Goal: Task Accomplishment & Management: Use online tool/utility

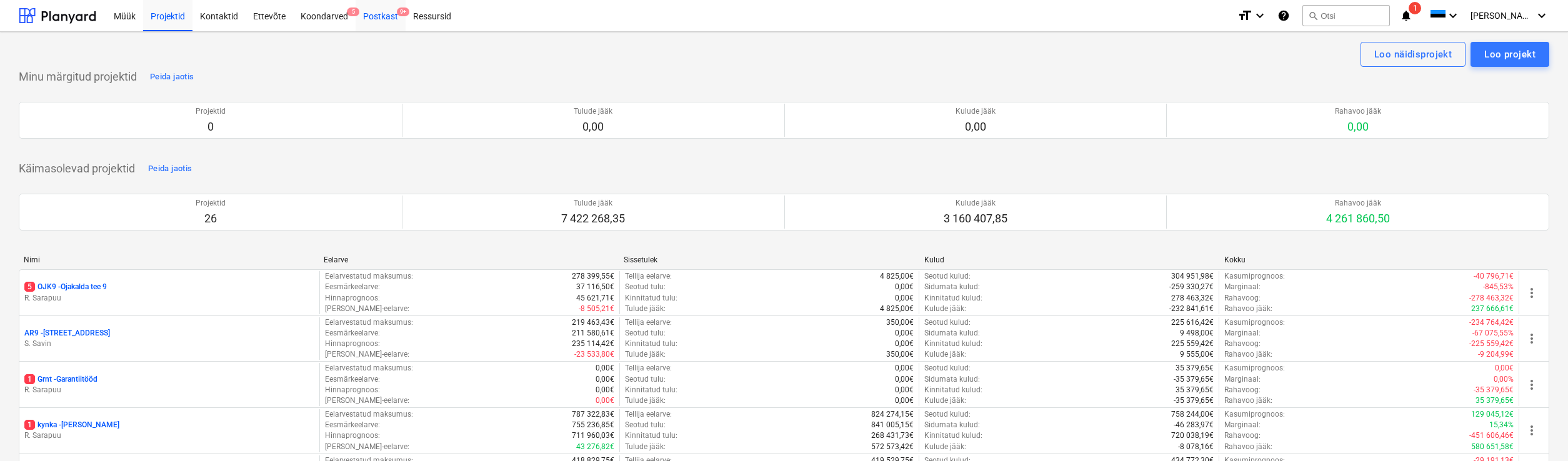
click at [376, 16] on div "Postkast 9+" at bounding box center [381, 15] width 50 height 32
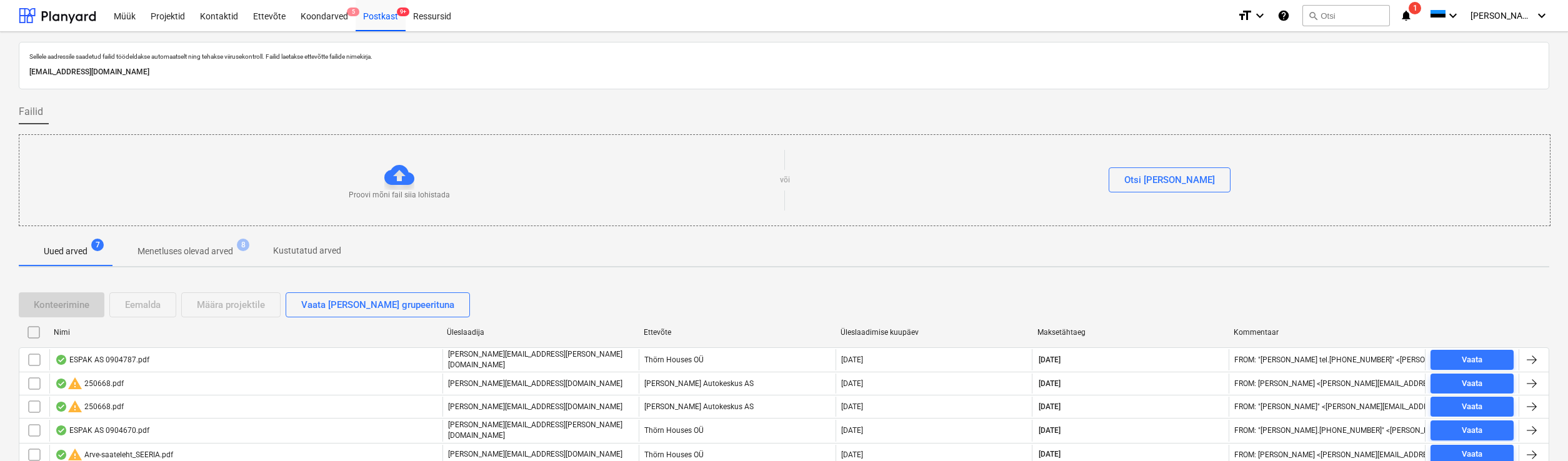
scroll to position [93, 0]
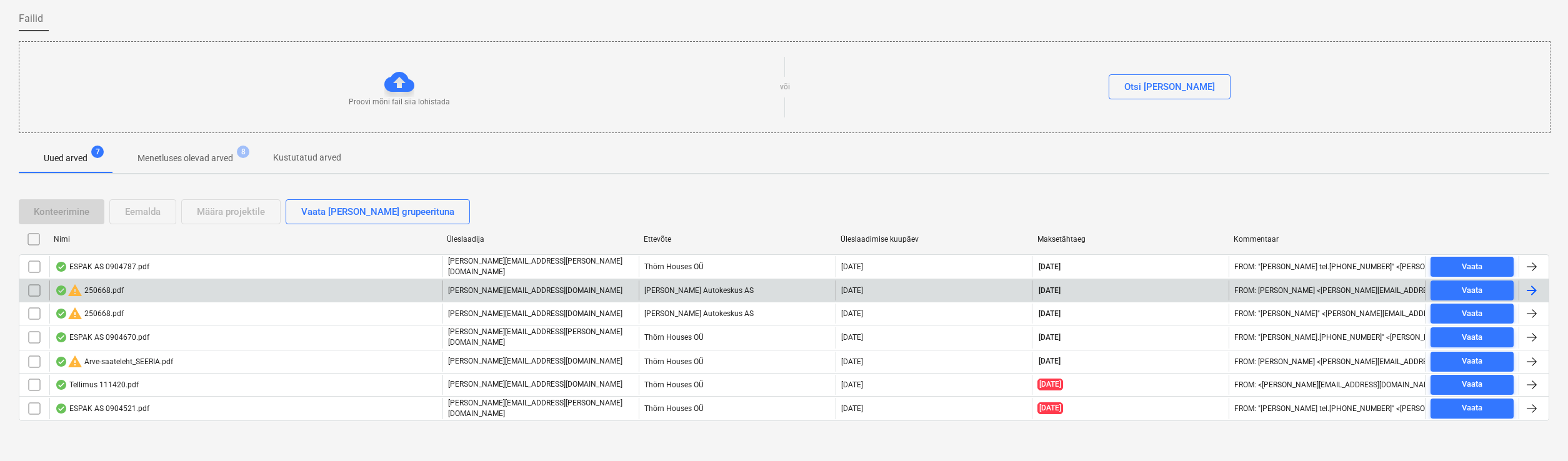
click at [107, 289] on div "warning 250668.pdf" at bounding box center [89, 291] width 68 height 15
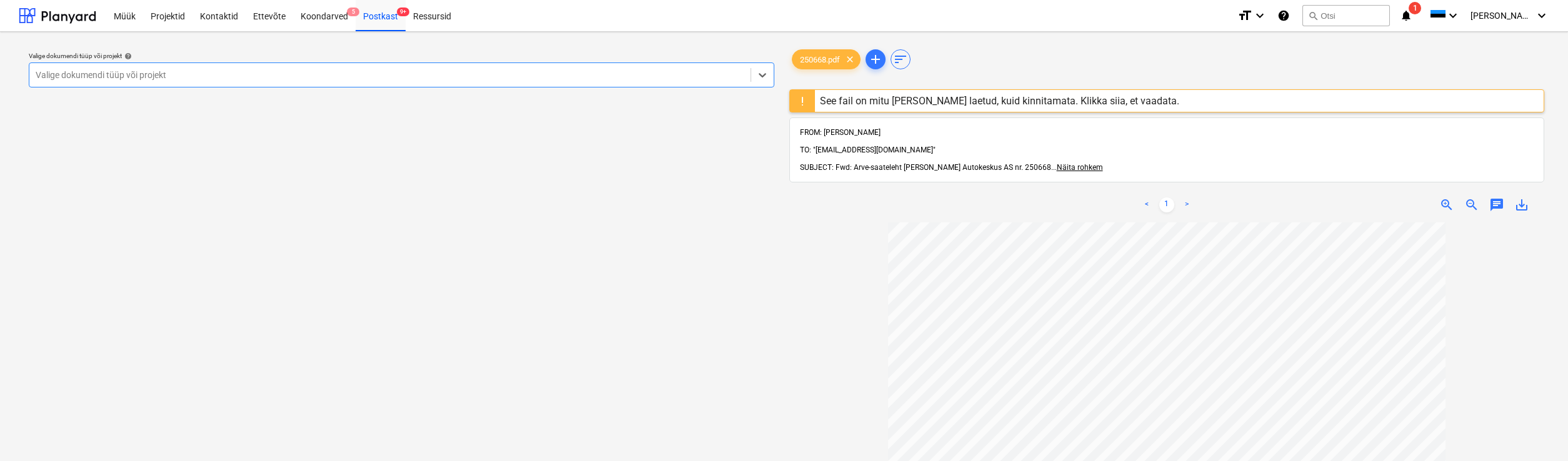
click at [106, 74] on div "Valige dokumendi tüüp või projekt" at bounding box center [390, 75] width 709 height 10
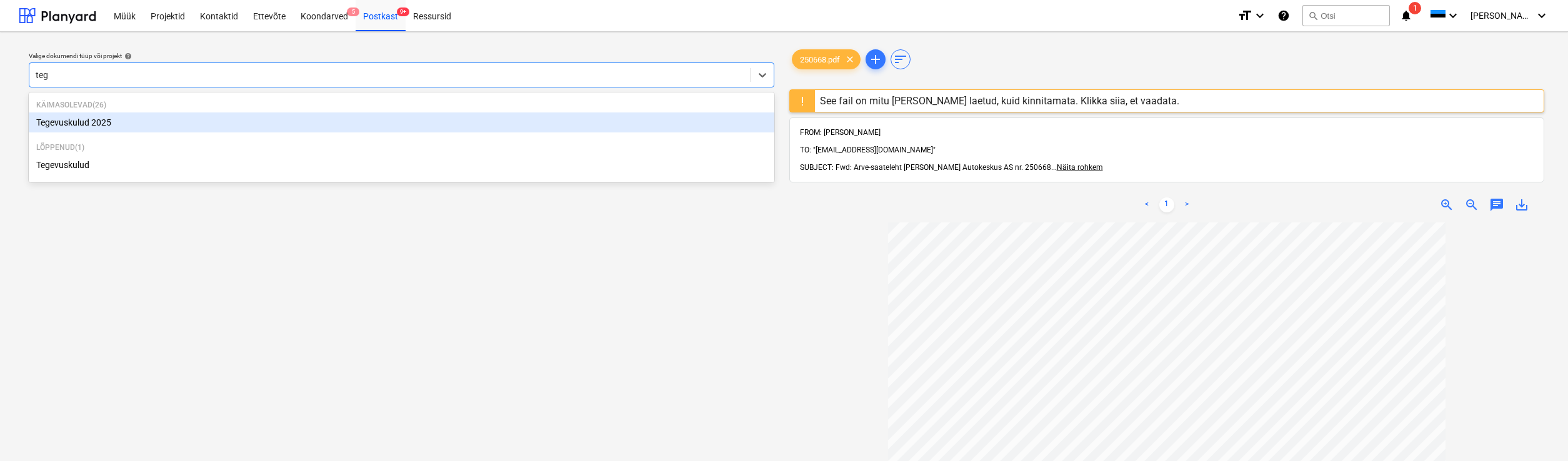
type input "tege"
click at [121, 120] on div "Tegevuskulud 2025" at bounding box center [401, 122] width 746 height 20
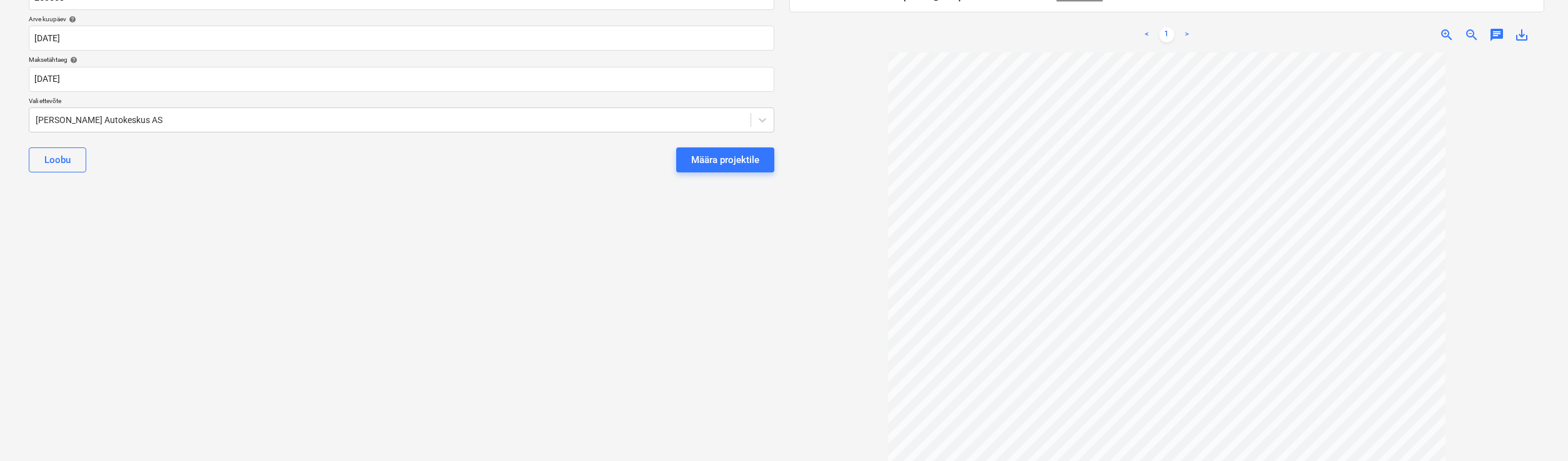
scroll to position [34, 0]
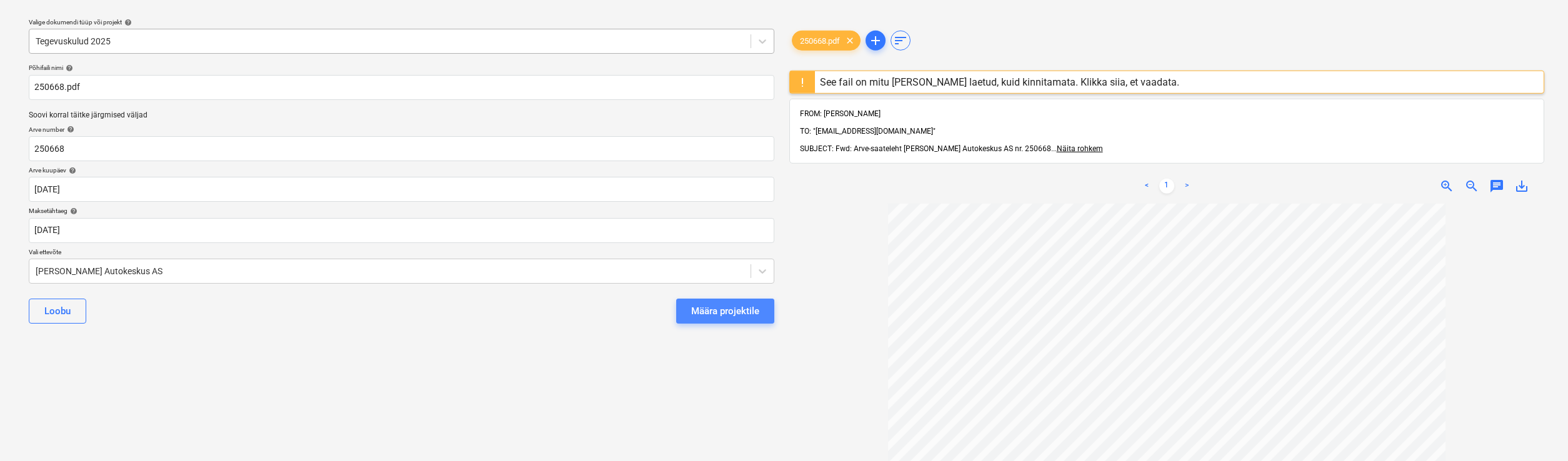
click at [712, 310] on div "Määra projektile" at bounding box center [725, 312] width 68 height 16
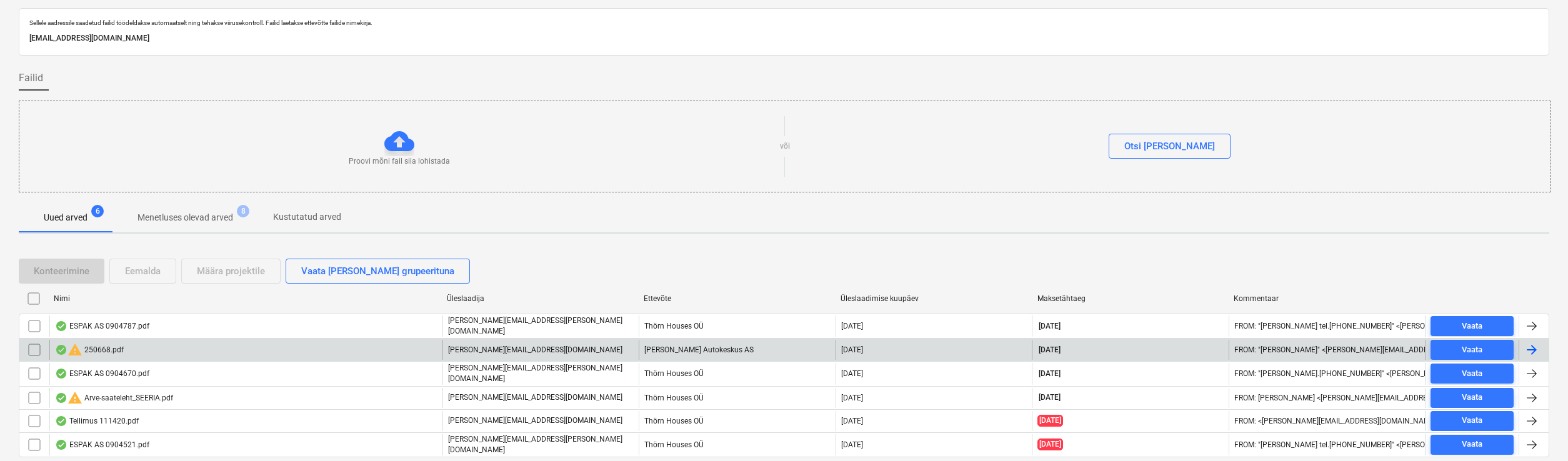
click at [106, 344] on div "warning 250668.pdf" at bounding box center [89, 350] width 68 height 15
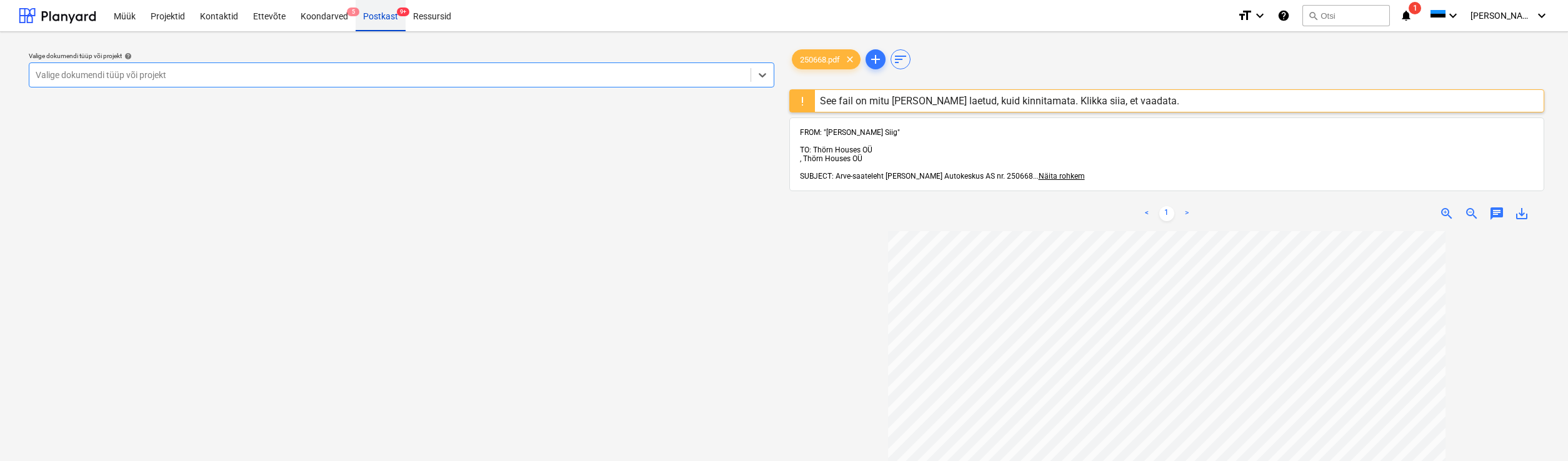
click at [376, 17] on div "Postkast 9+" at bounding box center [381, 15] width 50 height 32
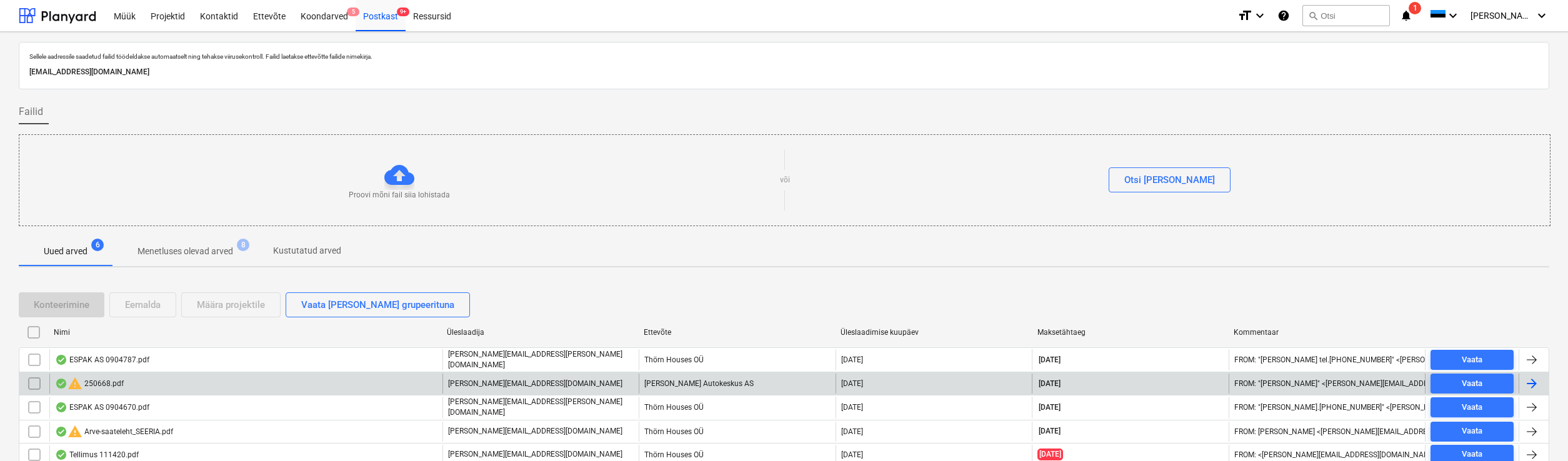
click at [107, 383] on div "warning 250668.pdf" at bounding box center [89, 384] width 68 height 15
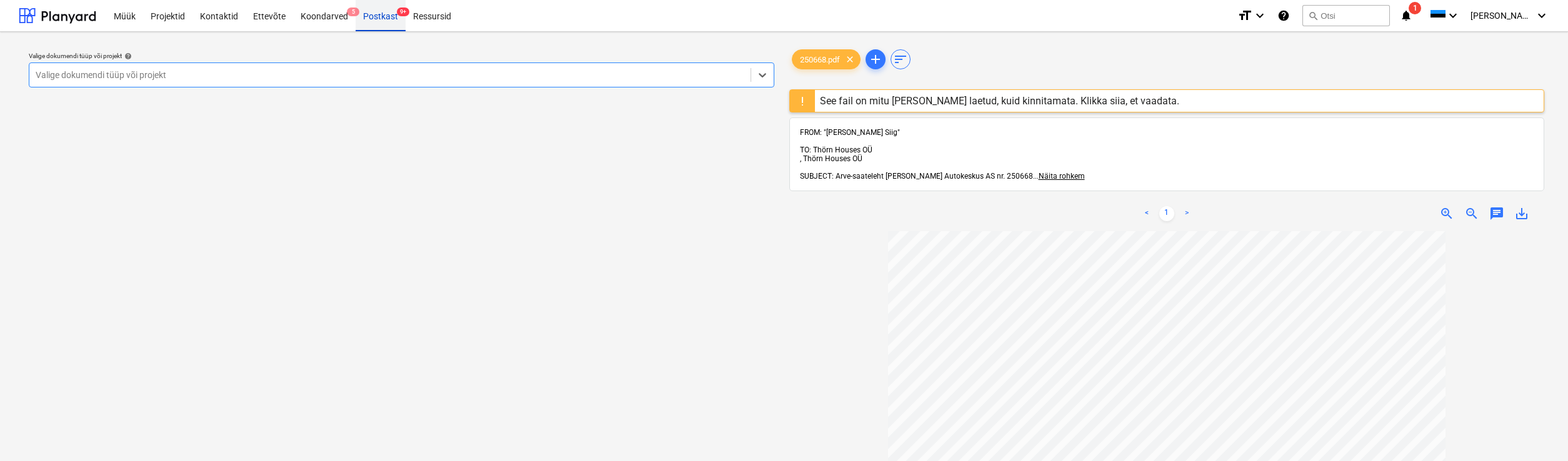
click at [374, 18] on div "Postkast 9+" at bounding box center [381, 15] width 50 height 32
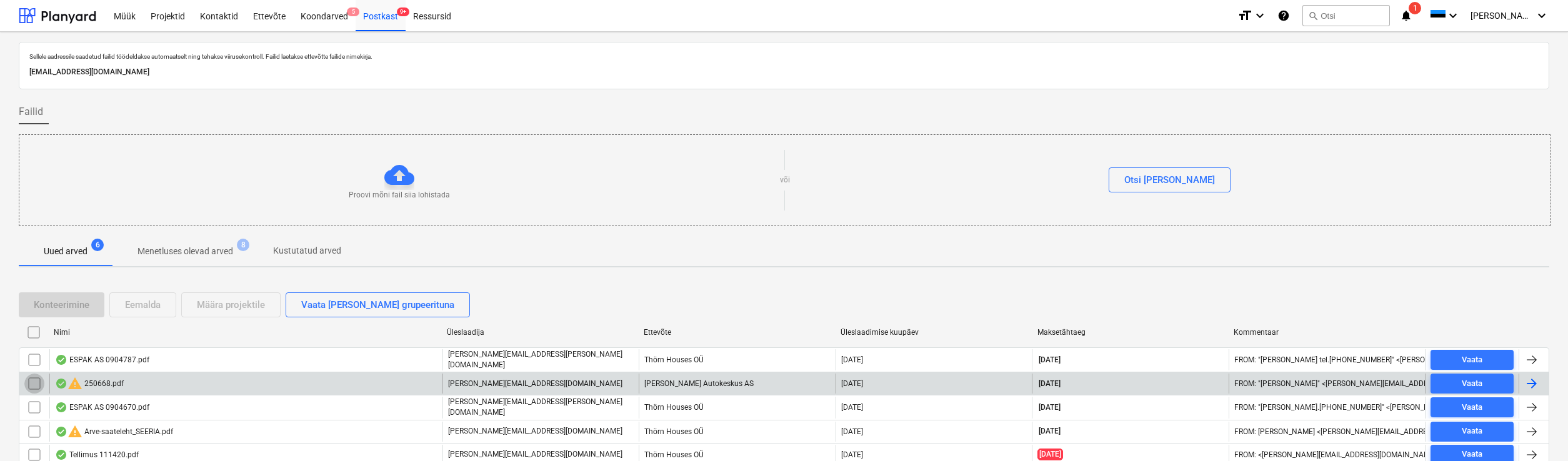
click at [33, 380] on input "checkbox" at bounding box center [35, 384] width 20 height 20
click at [145, 302] on div "Eemalda" at bounding box center [143, 305] width 36 height 16
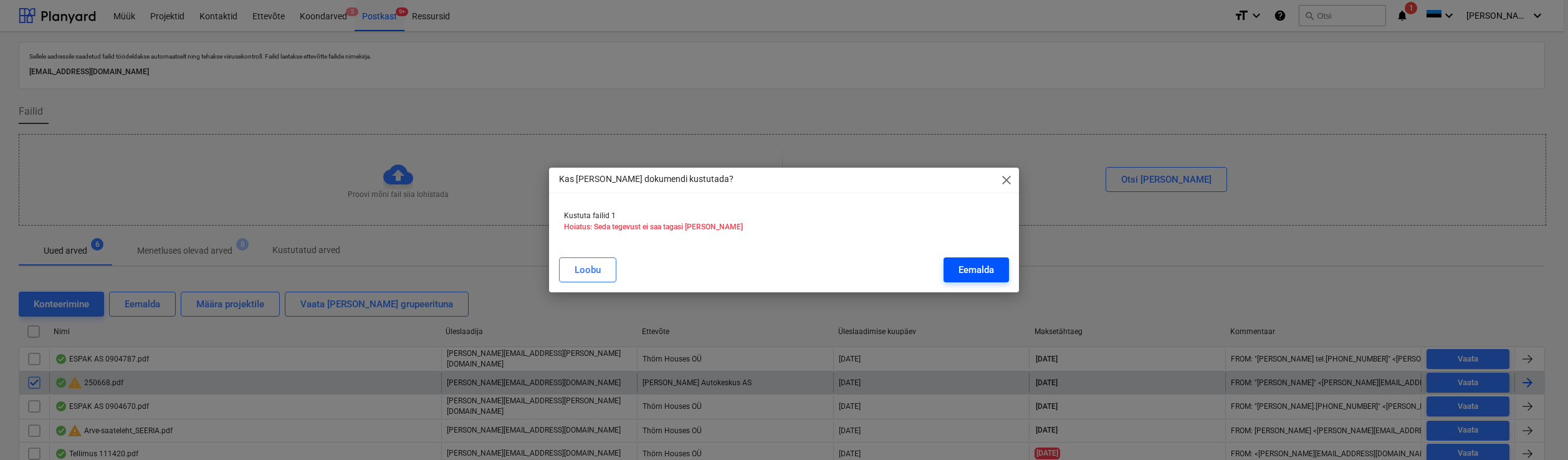
click at [978, 269] on div "Eemalda" at bounding box center [976, 270] width 36 height 16
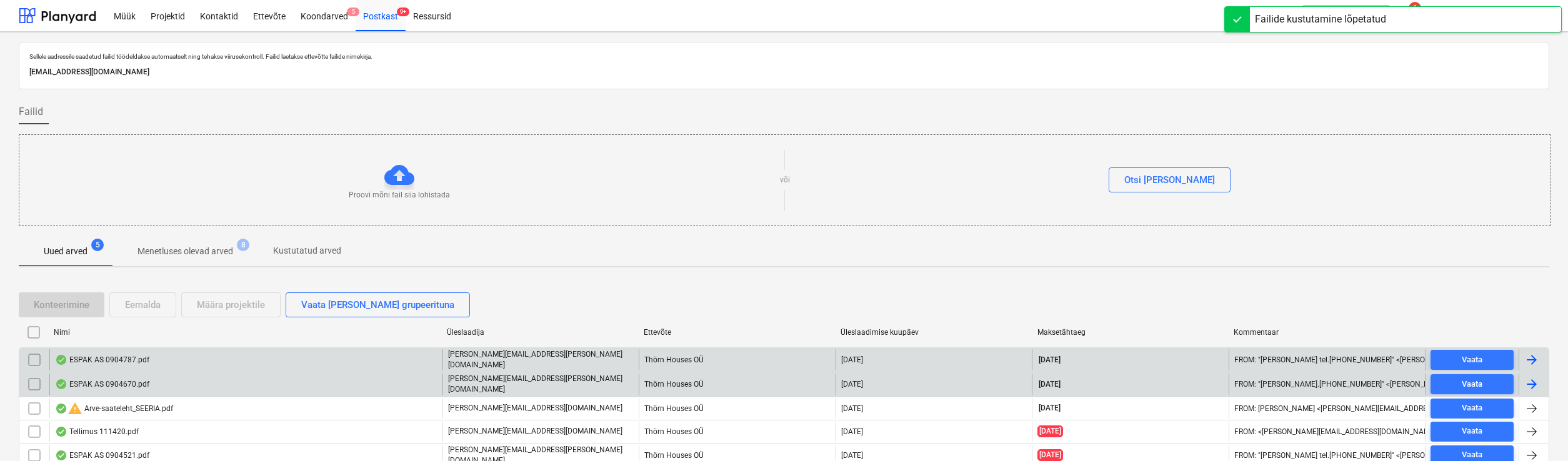
click at [119, 356] on div "ESPAK AS 0904787.pdf" at bounding box center [102, 360] width 94 height 10
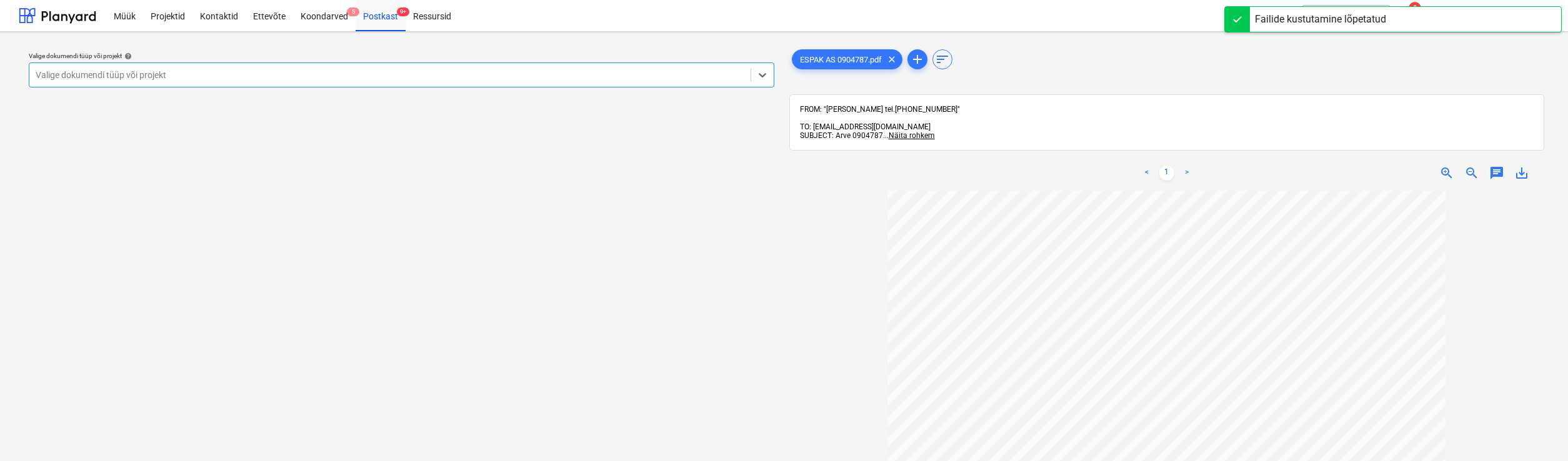
scroll to position [96, 0]
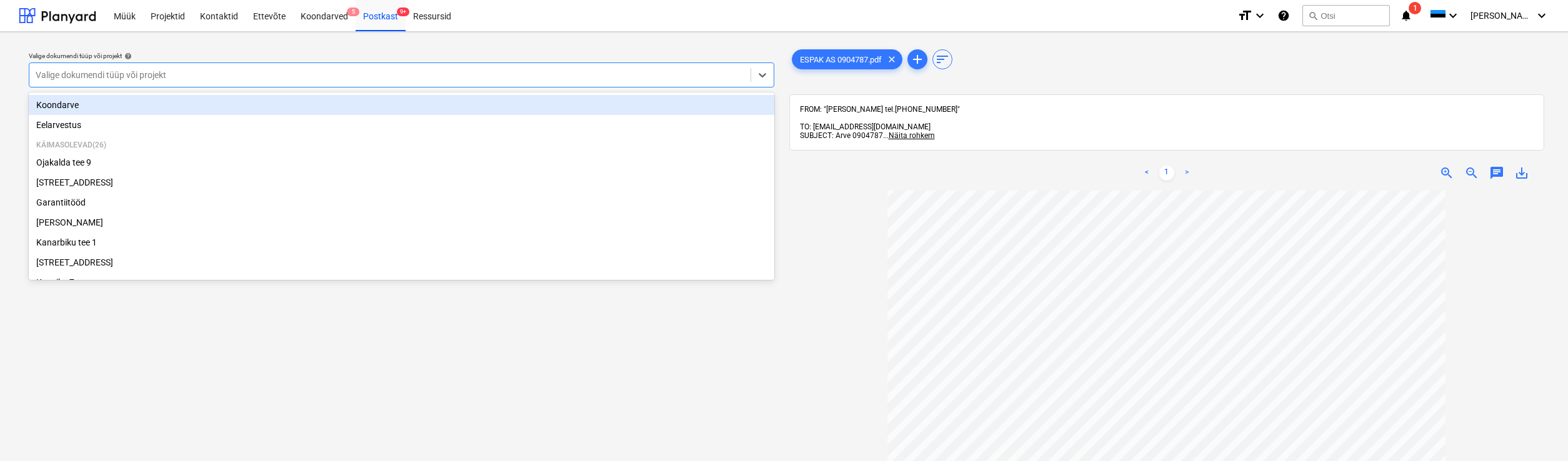
click at [168, 72] on div at bounding box center [390, 75] width 709 height 13
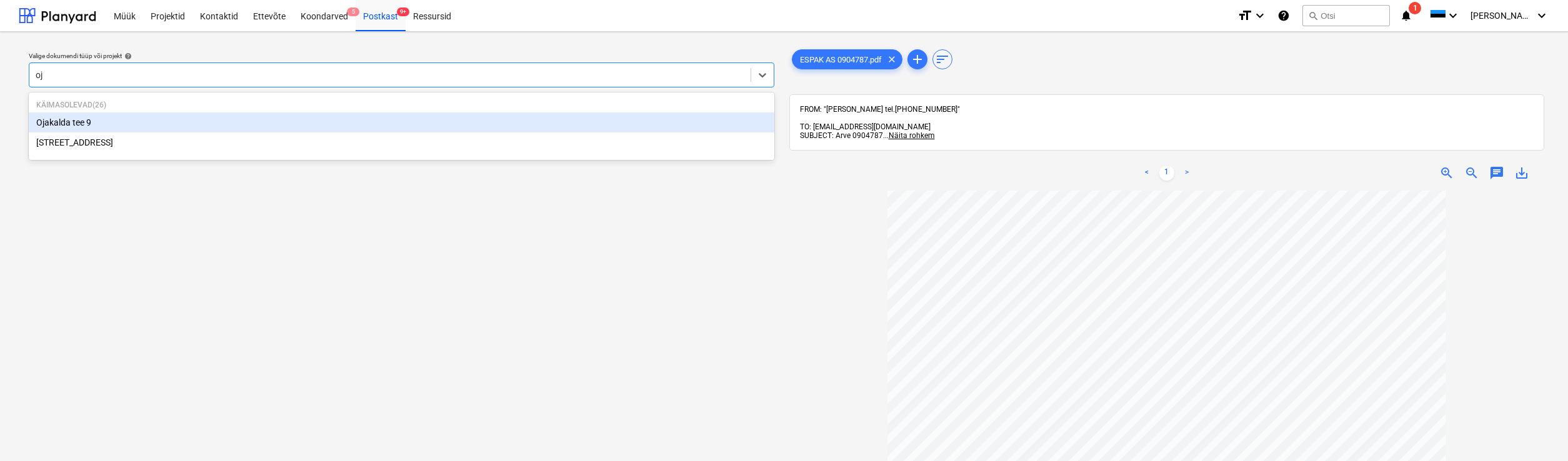
type input "[PERSON_NAME]"
click at [72, 125] on div "Ojakalda tee 9" at bounding box center [401, 122] width 746 height 20
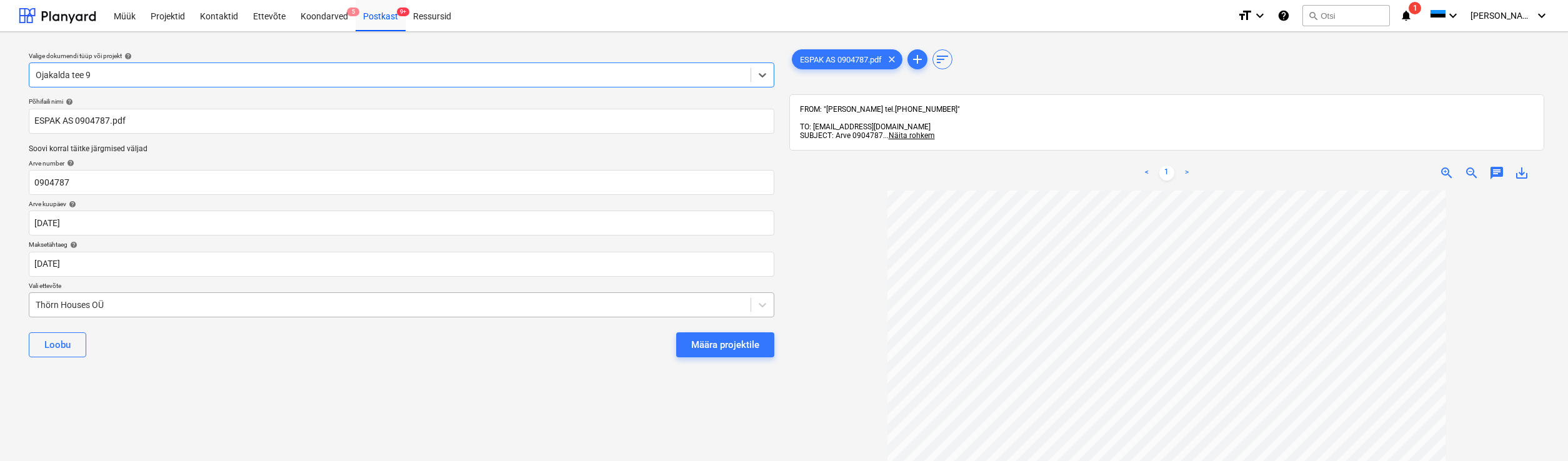
click at [35, 301] on div "Põhifaili nimi help ESPAK AS 0904787.pdf Soovi korral täitke järgmised väljad A…" at bounding box center [401, 232] width 756 height 280
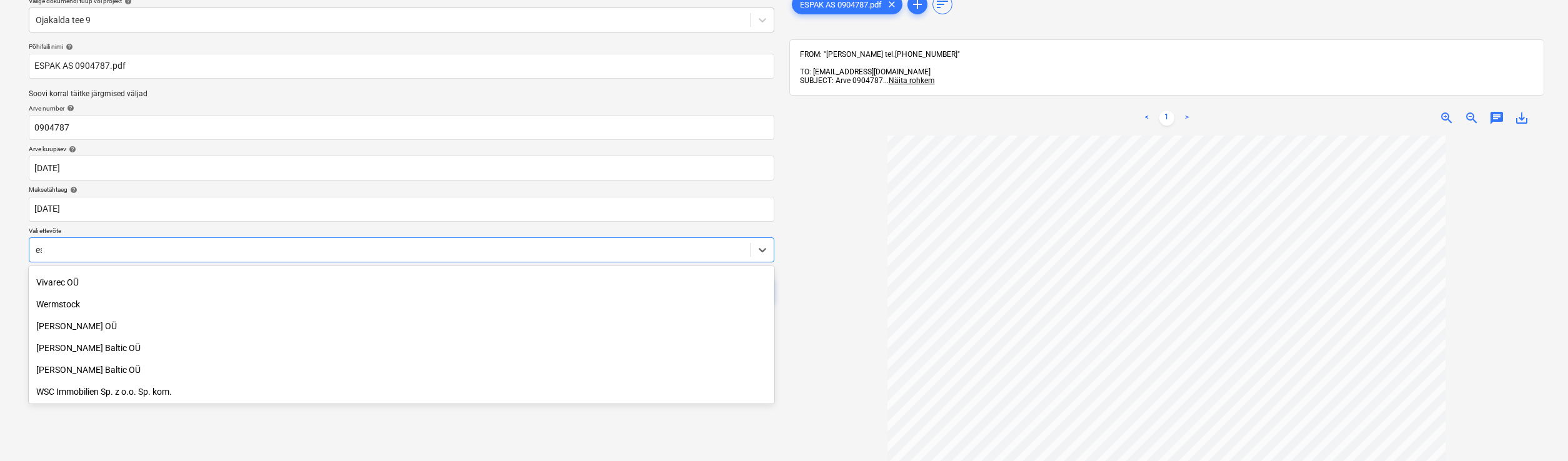
scroll to position [936, 0]
type input "esp"
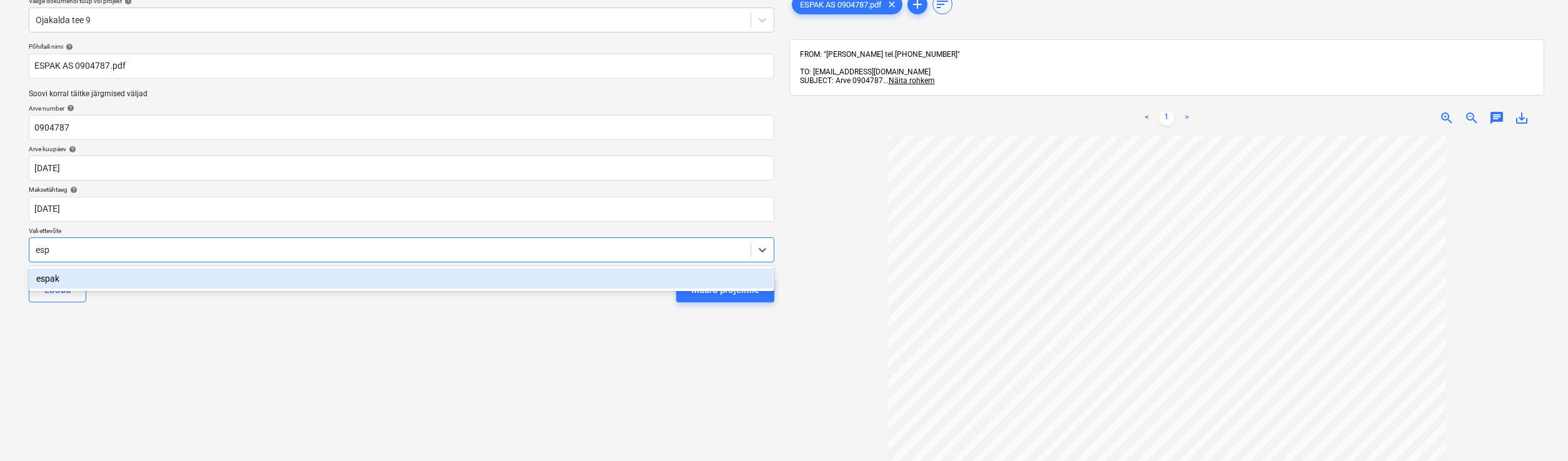
click at [62, 281] on div "espak" at bounding box center [401, 279] width 746 height 20
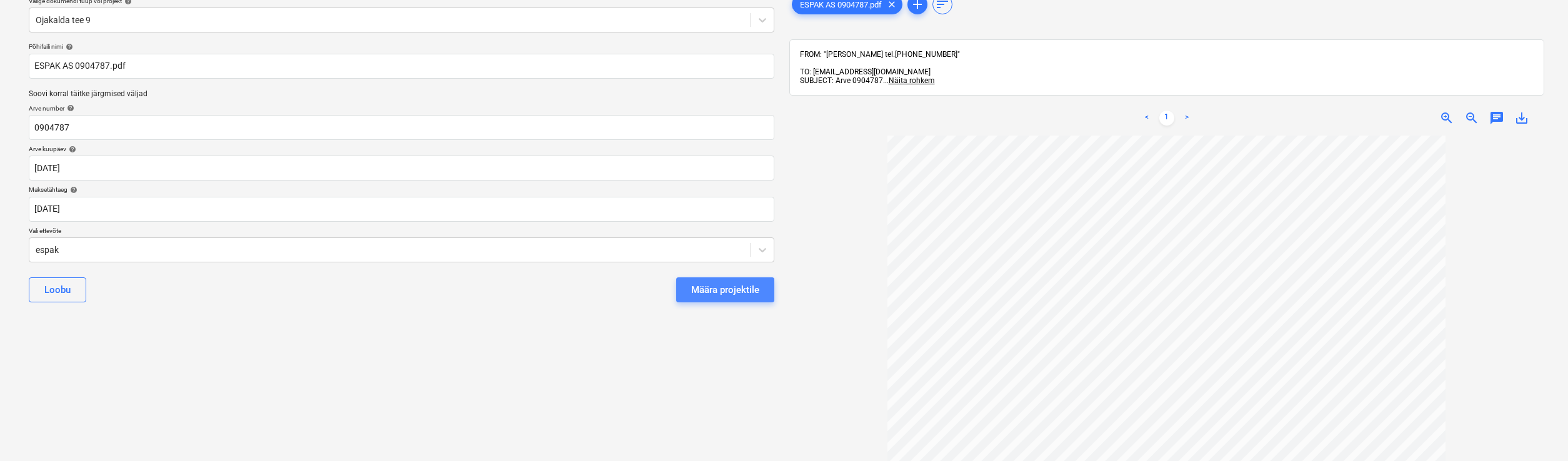
click at [718, 290] on div "Määra projektile" at bounding box center [725, 290] width 68 height 16
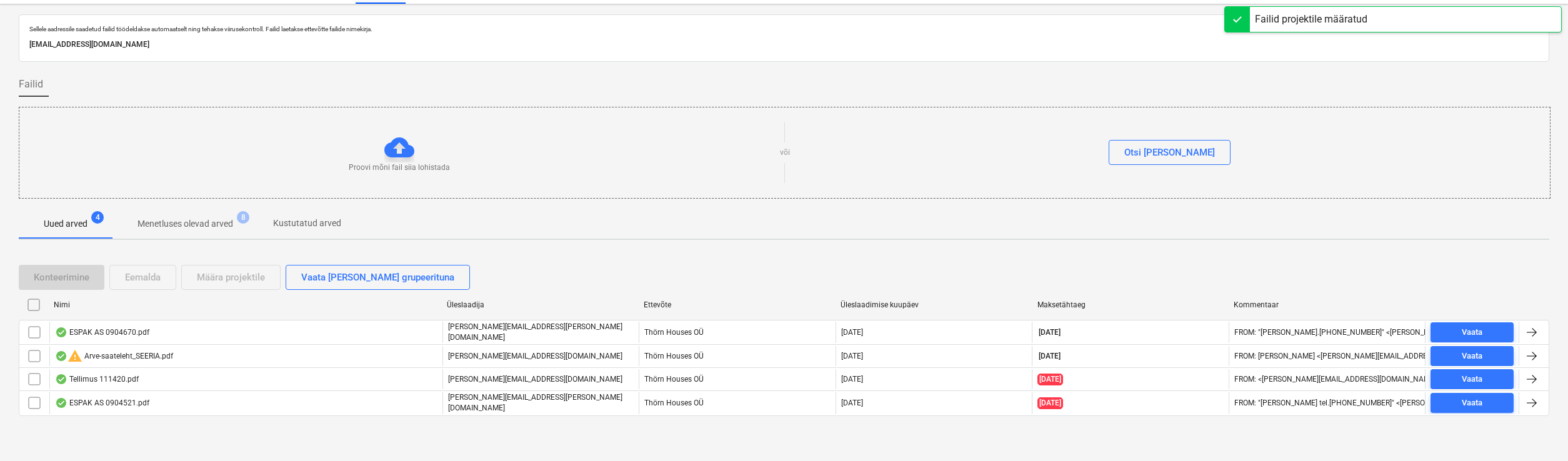
scroll to position [23, 0]
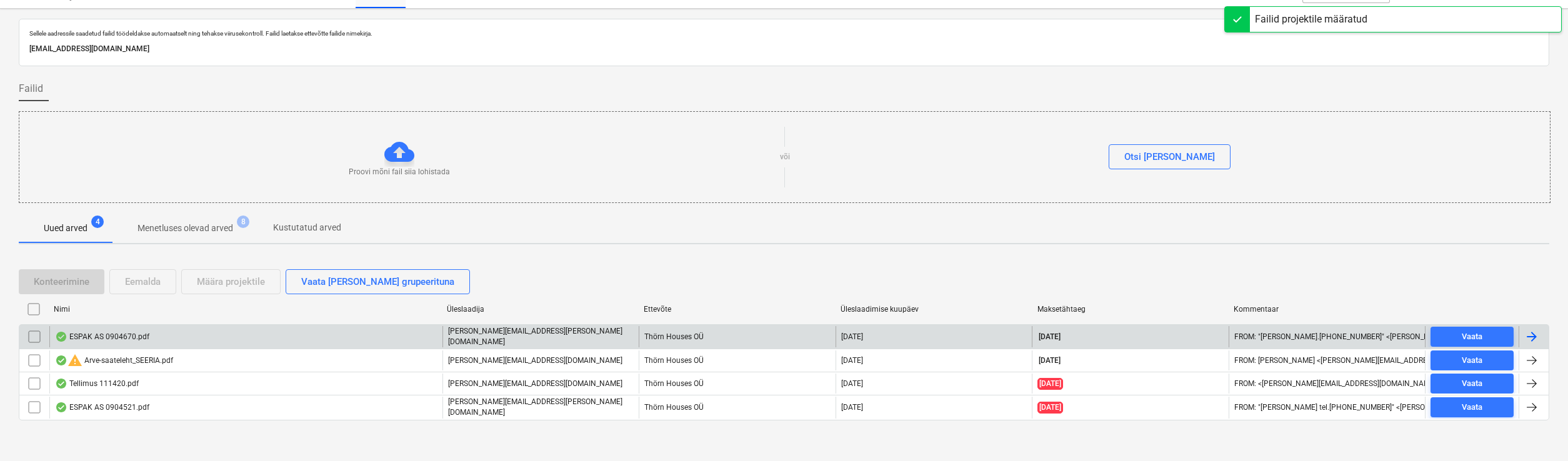
click at [106, 341] on div "ESPAK AS 0904670.pdf" at bounding box center [246, 337] width 393 height 21
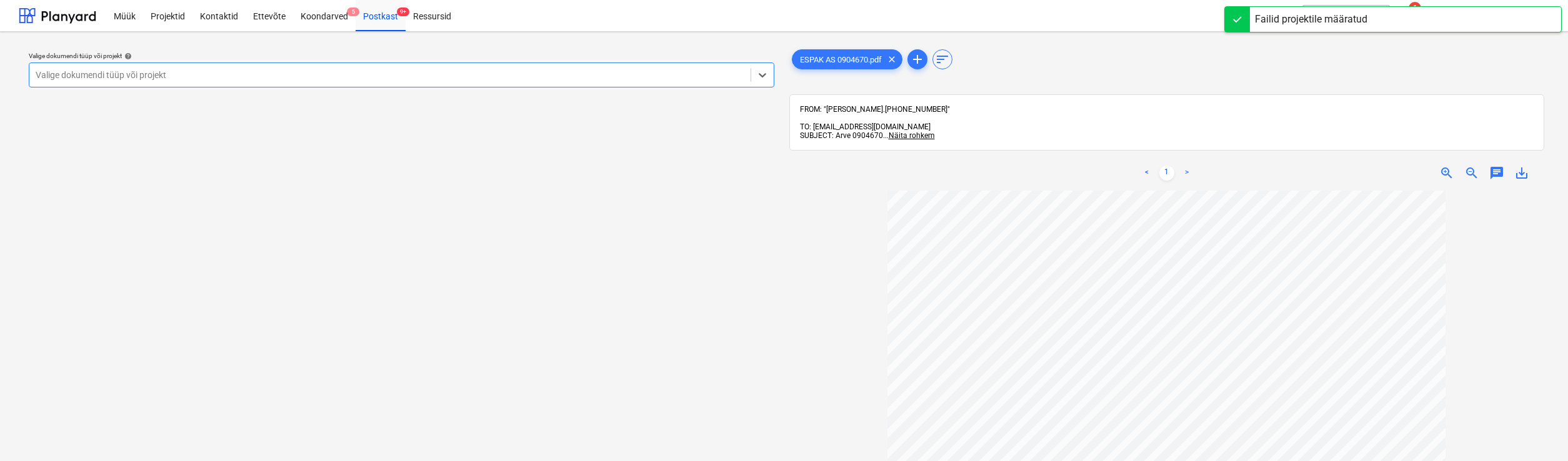
scroll to position [26, 0]
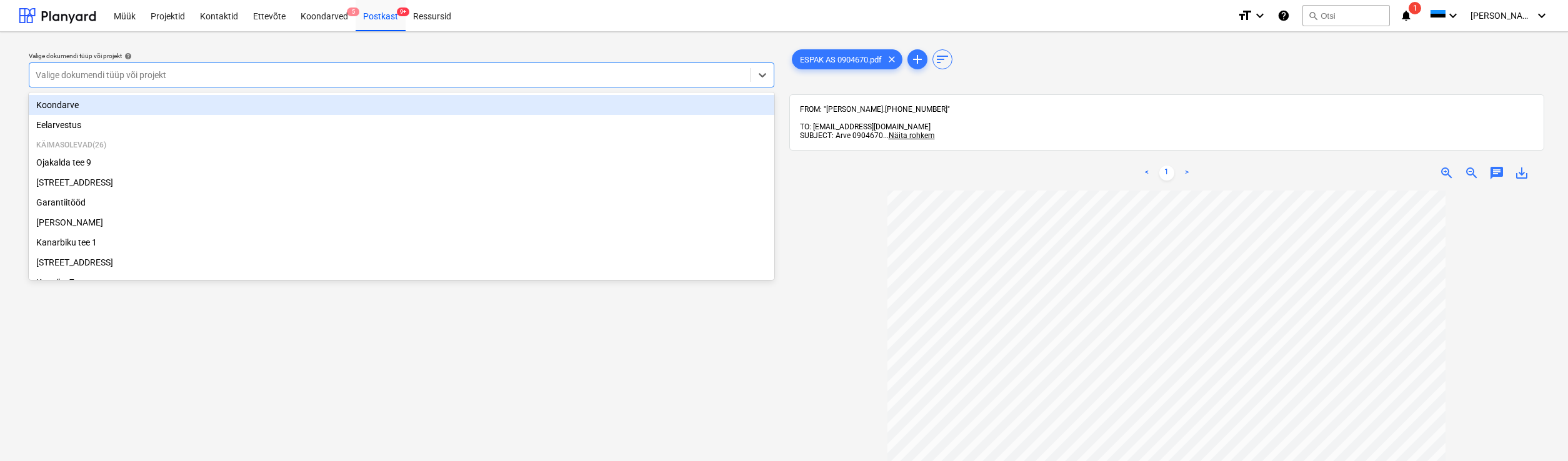
click at [64, 74] on div "Valige dokumendi tüüp või projekt" at bounding box center [390, 75] width 709 height 10
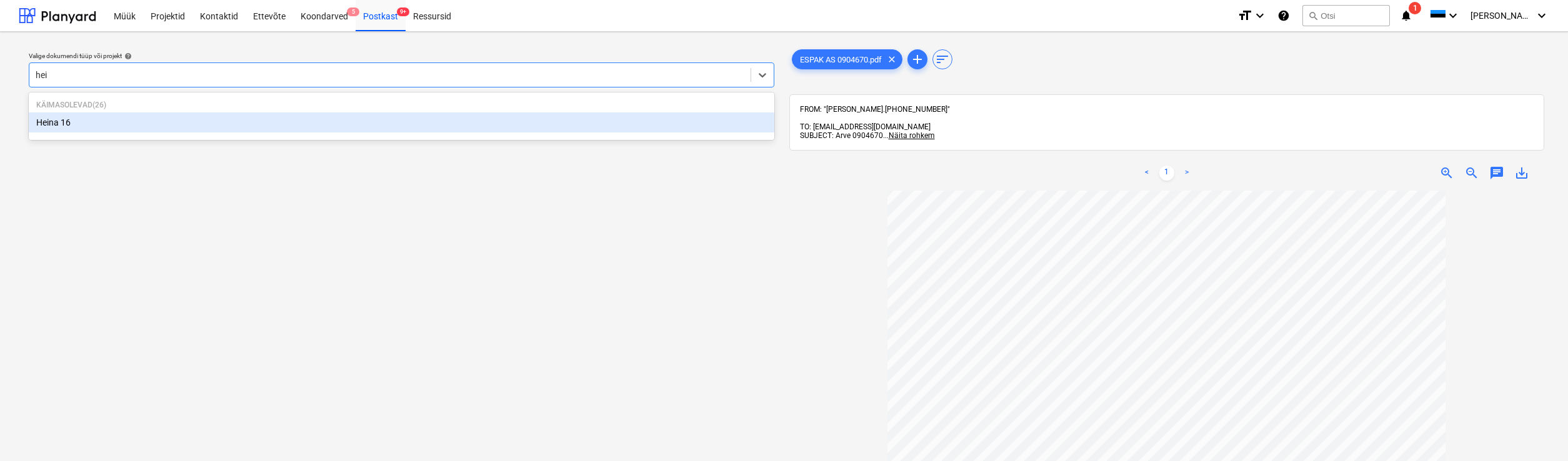
type input "[PERSON_NAME]"
click at [31, 121] on div "Heina 16" at bounding box center [401, 122] width 746 height 20
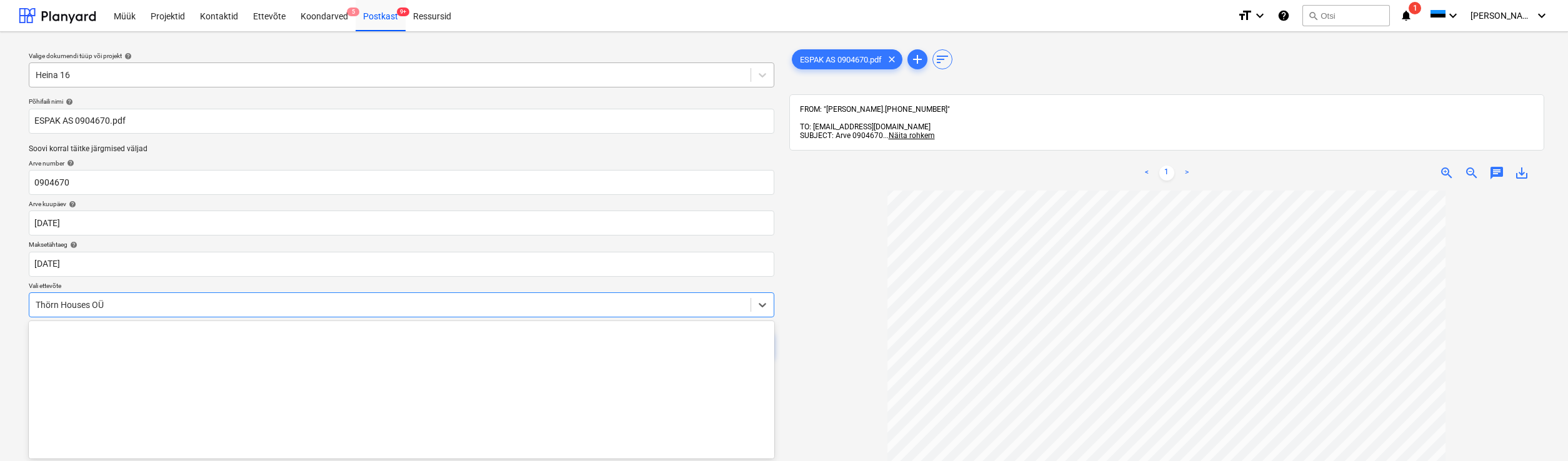
click at [35, 303] on body "Müük Projektid Kontaktid Ettevõte Koondarved 5 Postkast 9+ Ressursid format_siz…" at bounding box center [784, 230] width 1568 height 461
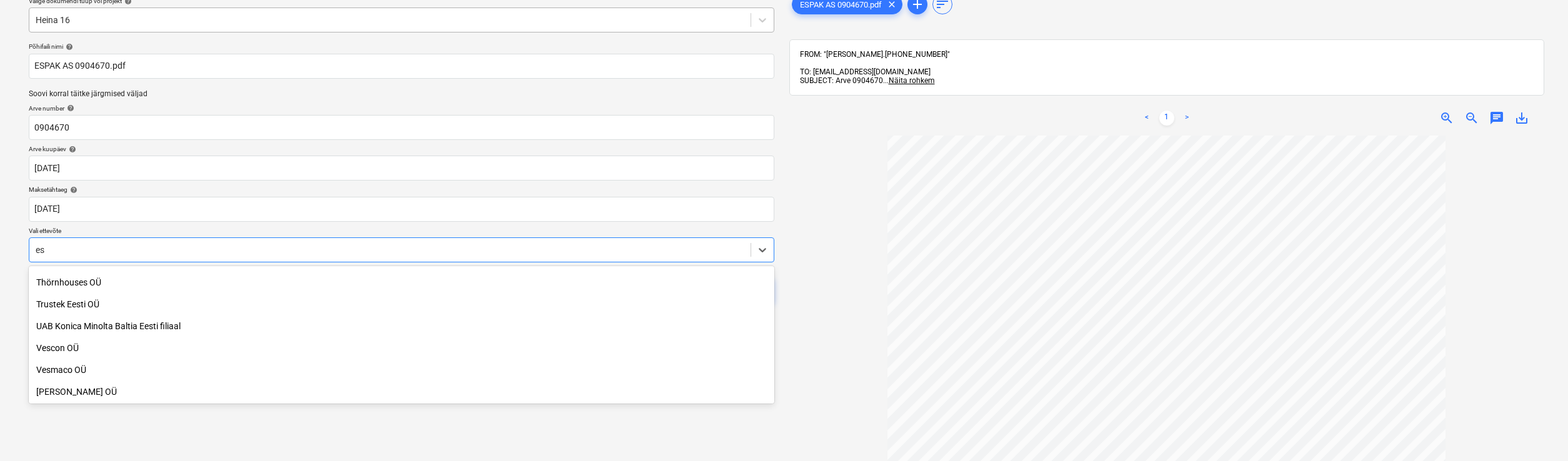
scroll to position [936, 0]
type input "esp"
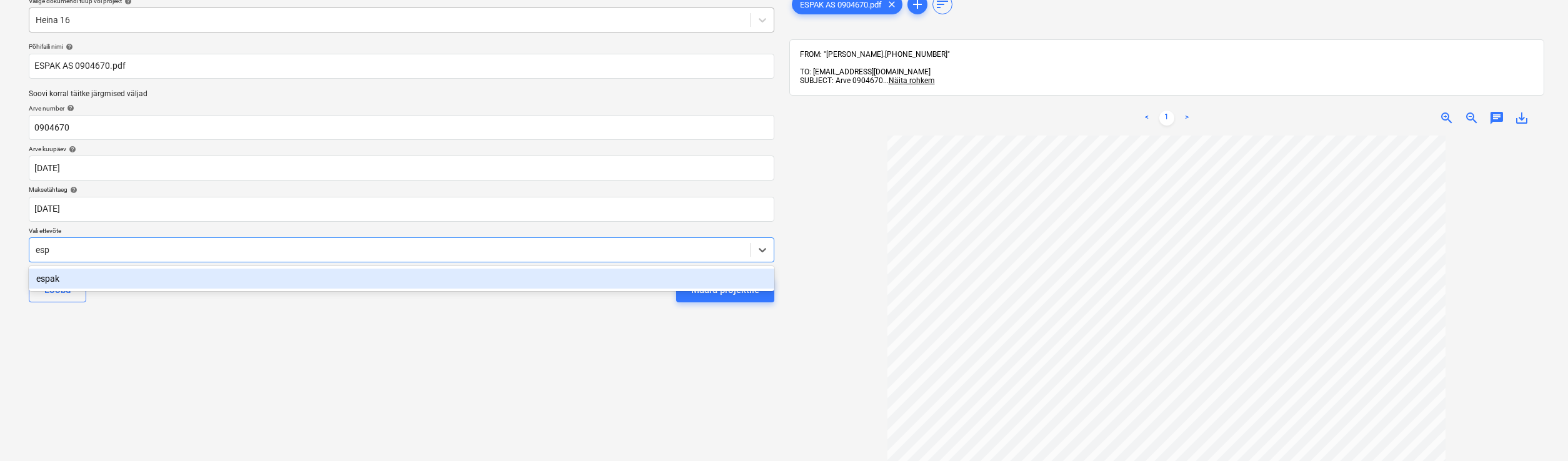
click at [55, 279] on div "espak" at bounding box center [401, 279] width 746 height 20
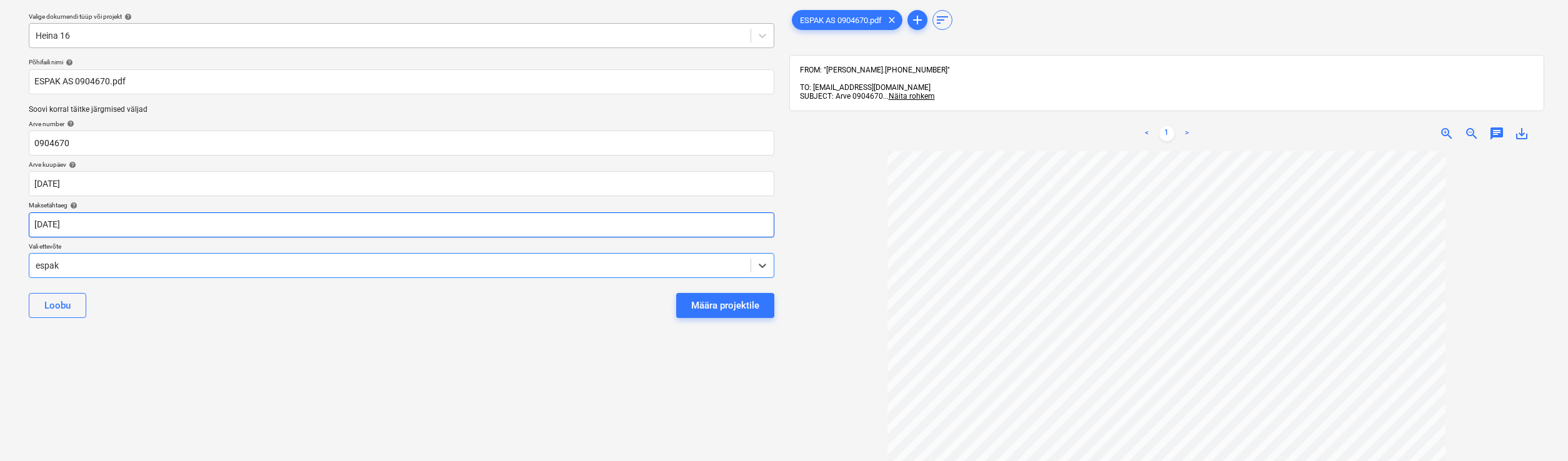
scroll to position [0, 0]
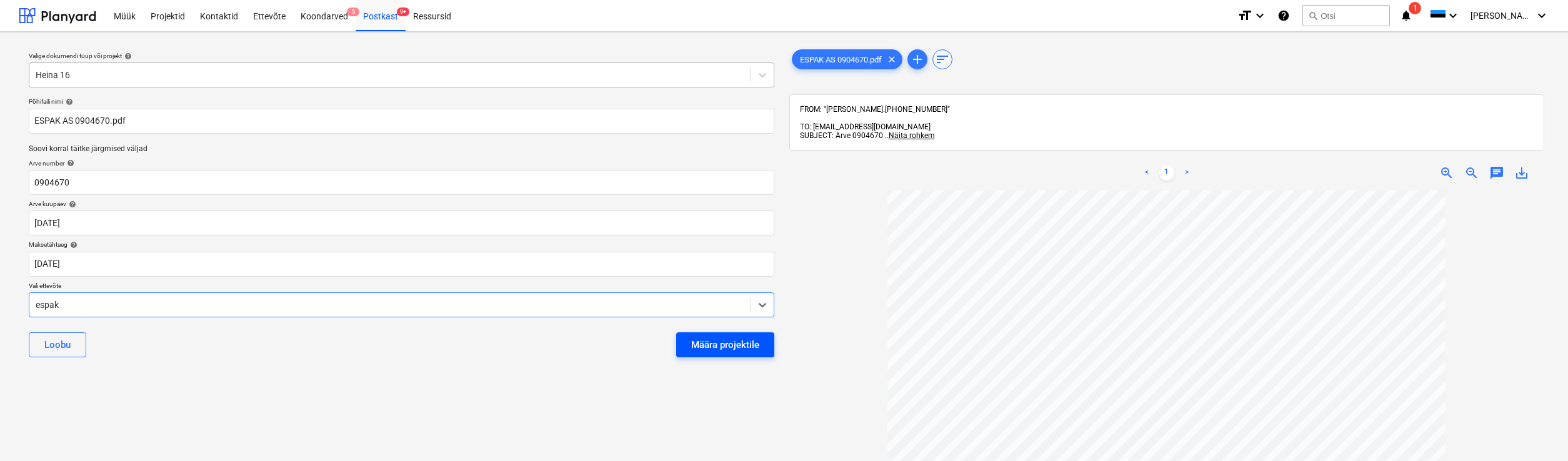
click at [720, 349] on div "Määra projektile" at bounding box center [725, 345] width 68 height 16
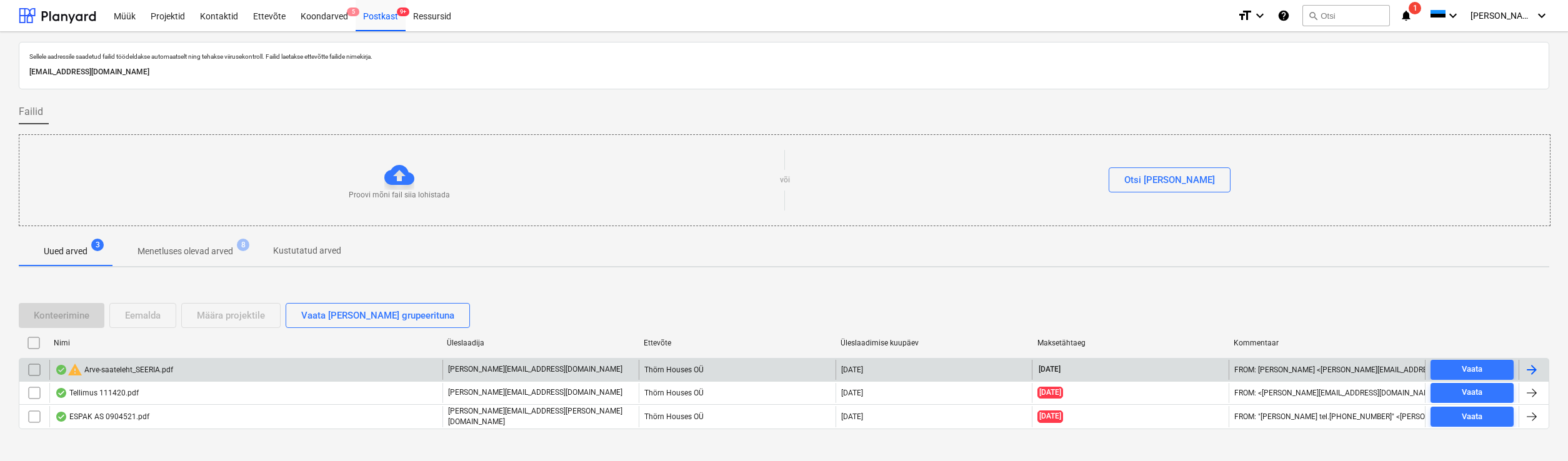
click at [147, 367] on div "warning Arve-saateleht_SEERIA.pdf" at bounding box center [114, 370] width 118 height 15
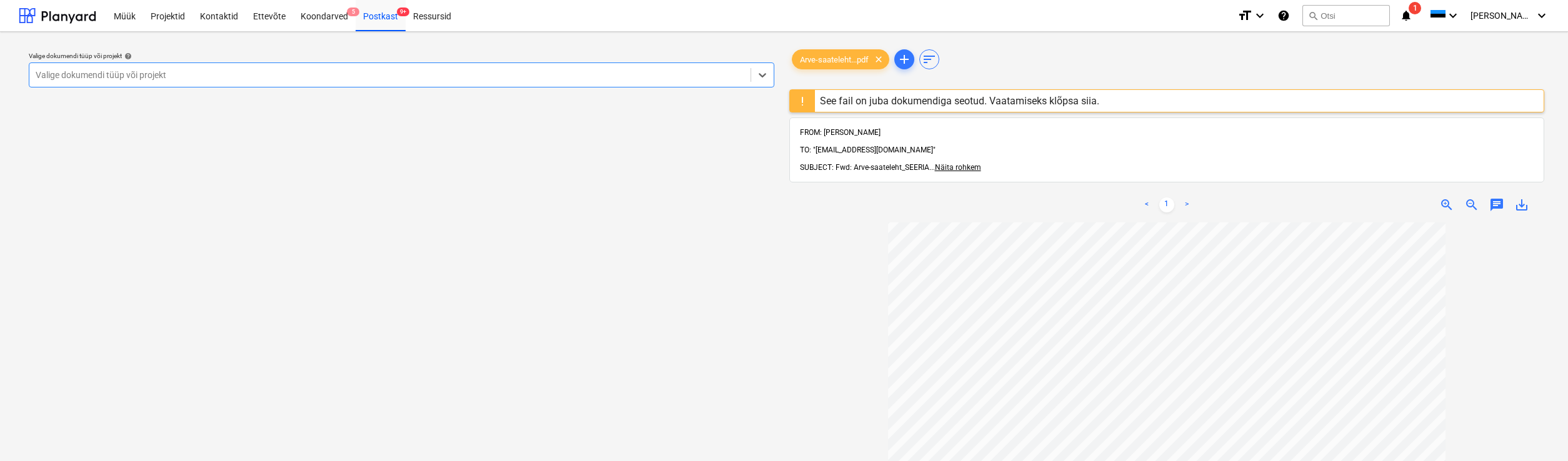
scroll to position [111, 0]
click at [386, 19] on div "Postkast 9+" at bounding box center [381, 15] width 50 height 32
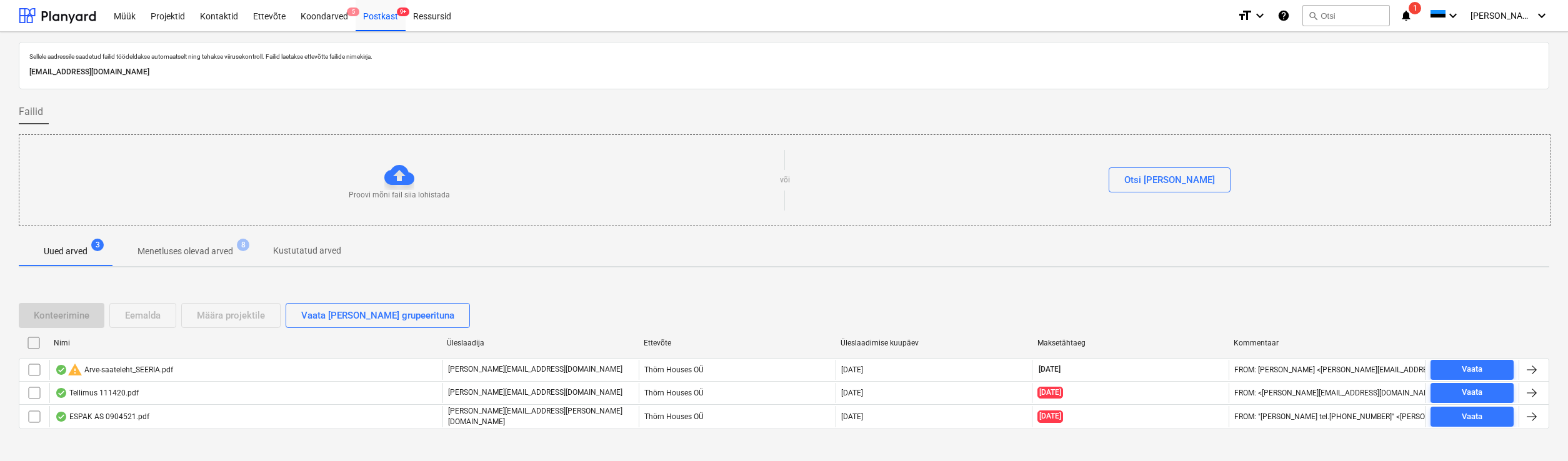
click at [173, 249] on p "Menetluses olevad arved" at bounding box center [185, 251] width 95 height 13
